Goal: Task Accomplishment & Management: Manage account settings

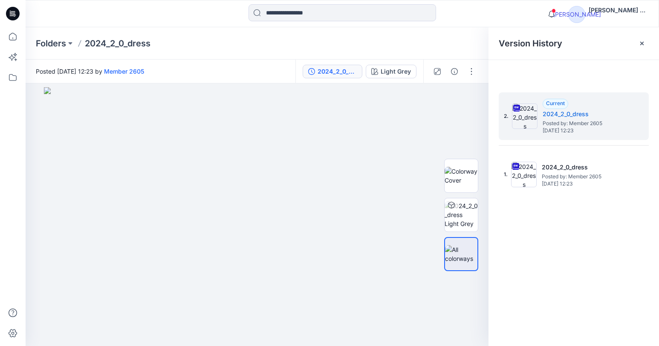
click at [585, 15] on span "[PERSON_NAME]" at bounding box center [576, 14] width 17 height 17
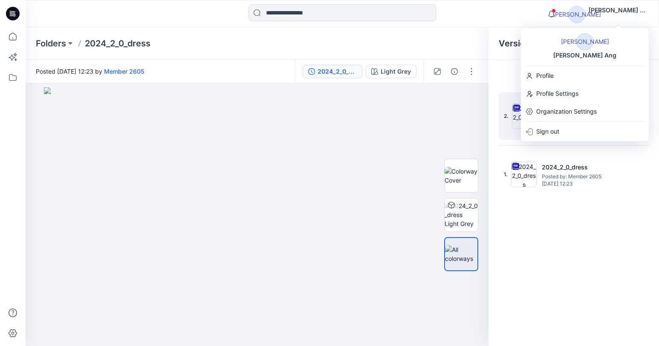
click at [586, 73] on div "Profile" at bounding box center [584, 76] width 124 height 16
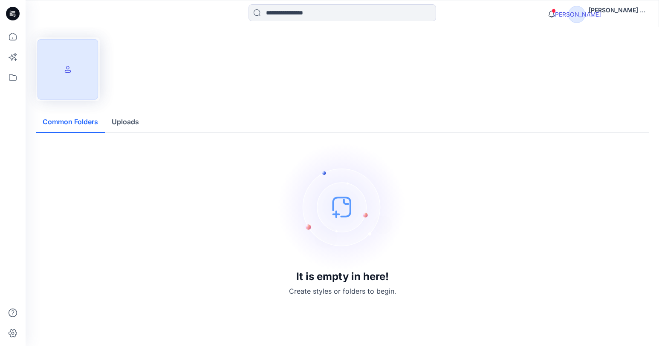
click at [585, 10] on span "[PERSON_NAME]" at bounding box center [576, 14] width 17 height 17
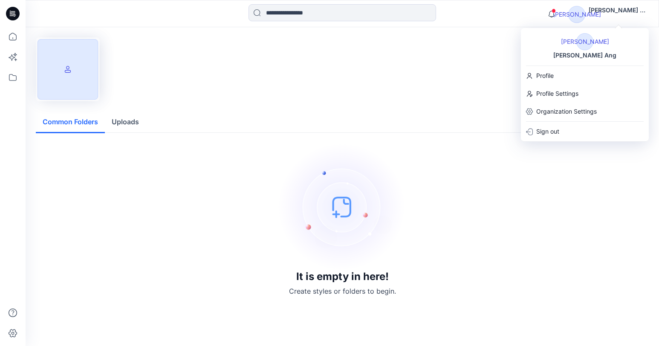
click at [565, 98] on p "Profile Settings" at bounding box center [557, 94] width 42 height 10
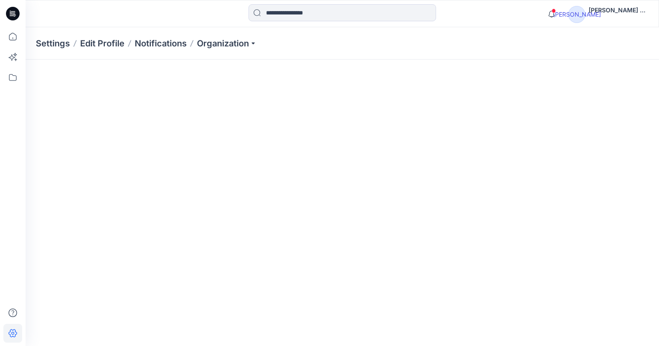
click at [260, 41] on div "Settings Edit Profile Notifications Organization" at bounding box center [342, 43] width 633 height 32
click at [252, 43] on icon "button" at bounding box center [253, 43] width 7 height 7
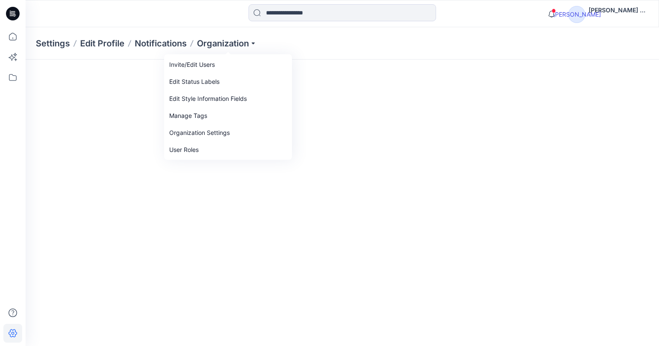
click at [244, 153] on div "User Roles" at bounding box center [228, 149] width 124 height 17
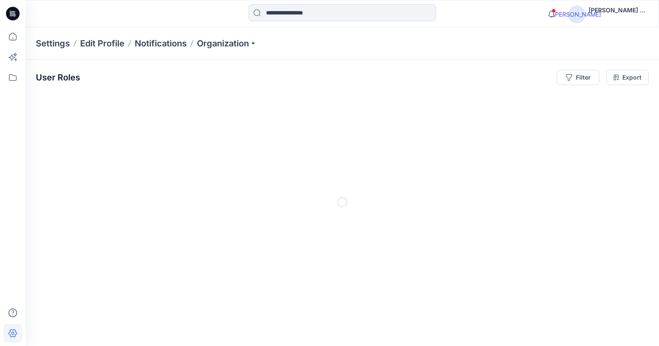
click at [256, 40] on icon "button" at bounding box center [253, 43] width 7 height 7
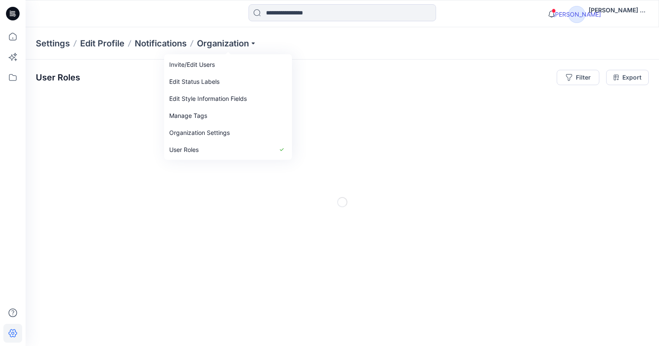
click at [375, 55] on div "Settings Edit Profile Notifications Organization" at bounding box center [342, 43] width 633 height 32
